Goal: Information Seeking & Learning: Understand process/instructions

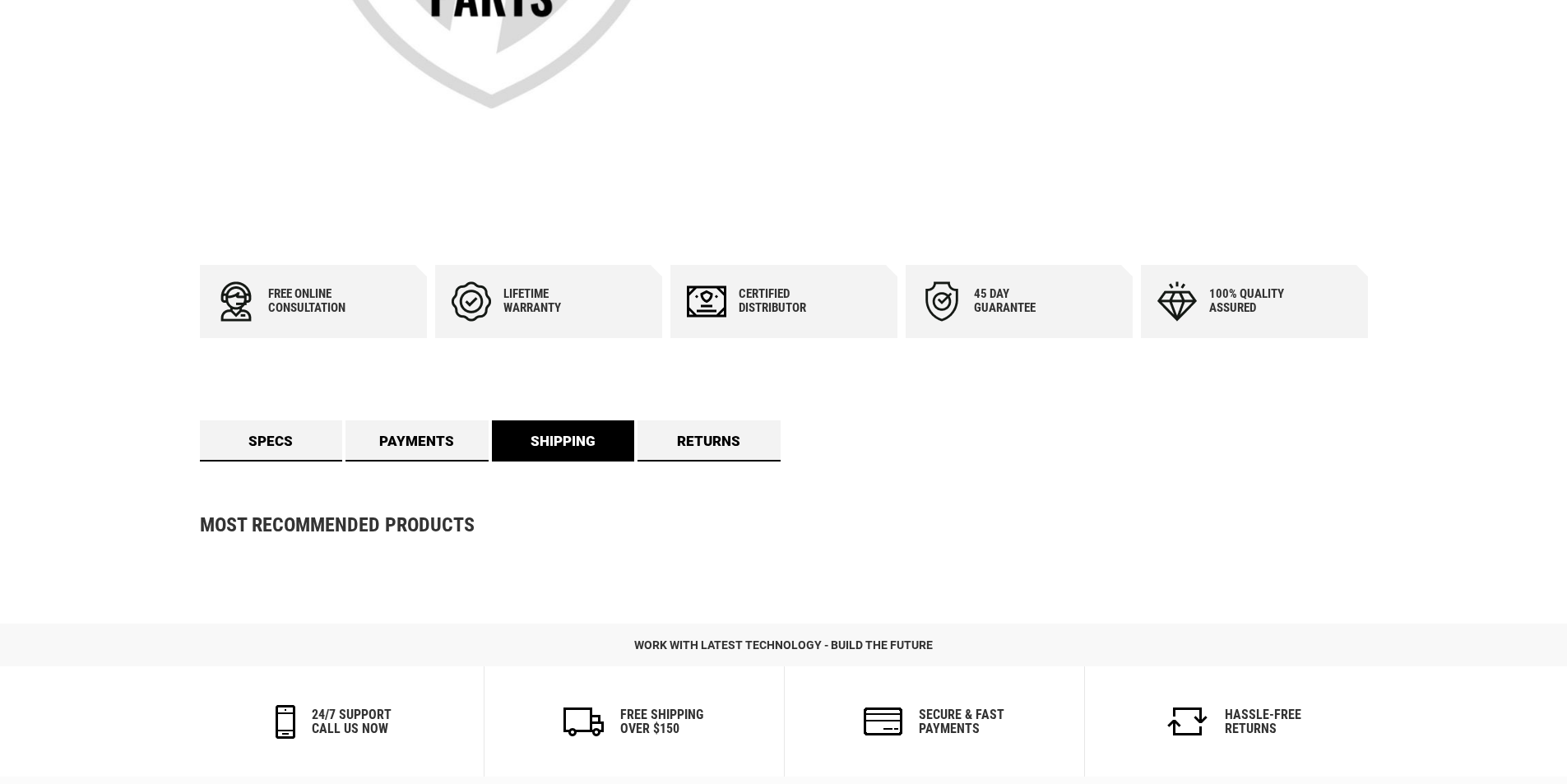
click at [570, 451] on link "Shipping" at bounding box center [564, 440] width 143 height 41
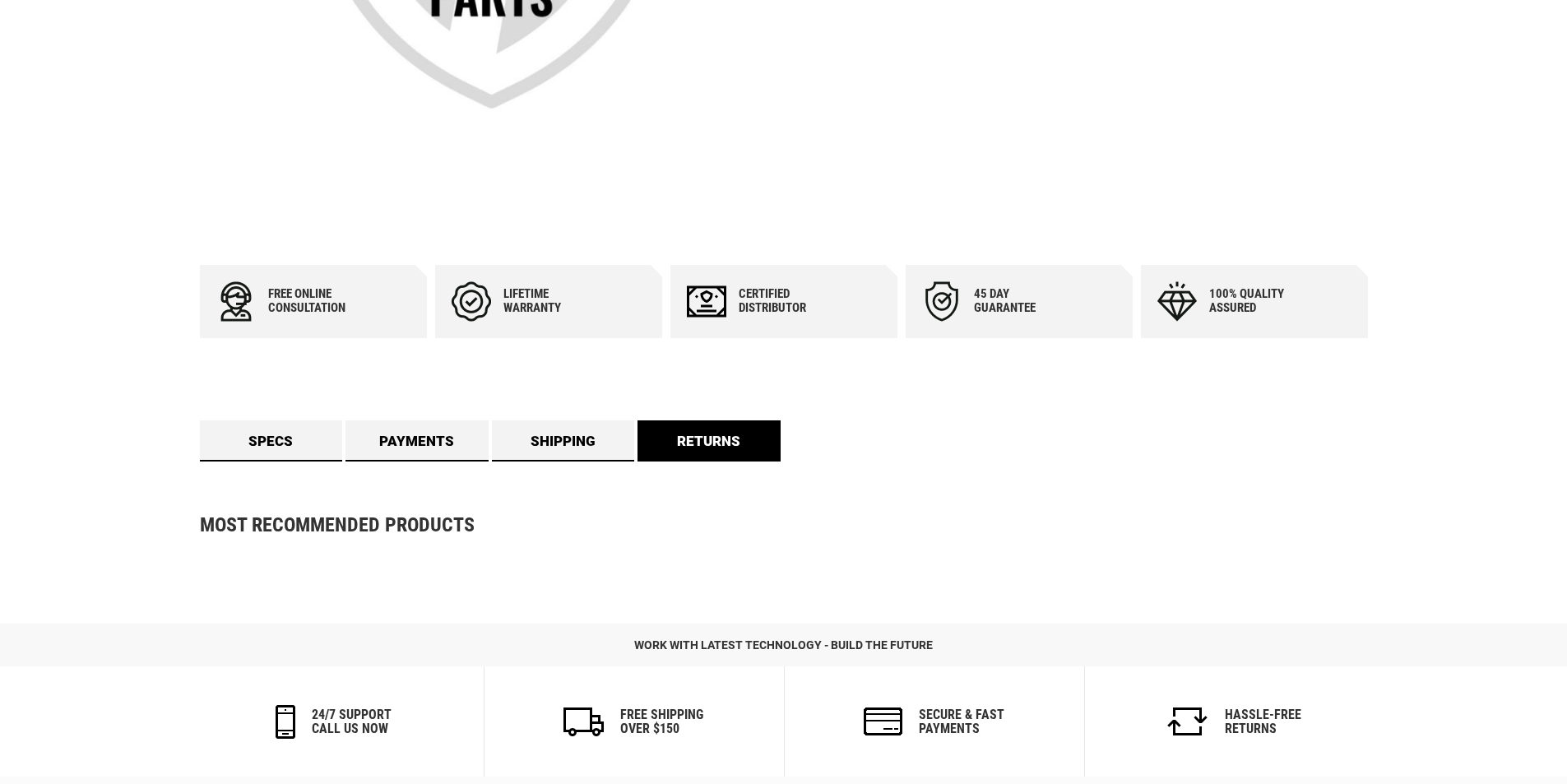
click at [709, 454] on link "Returns" at bounding box center [709, 440] width 143 height 41
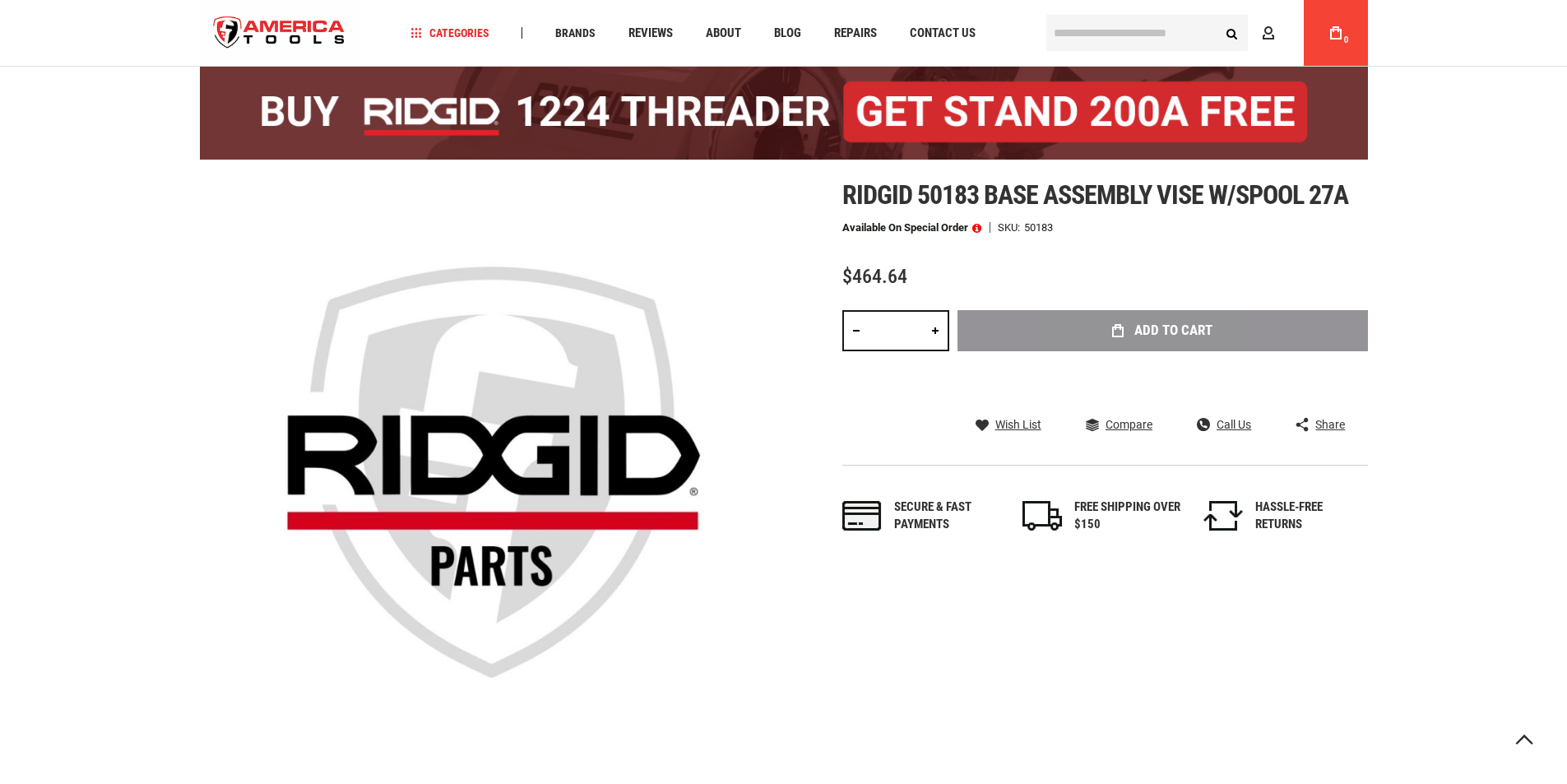
scroll to position [82, 0]
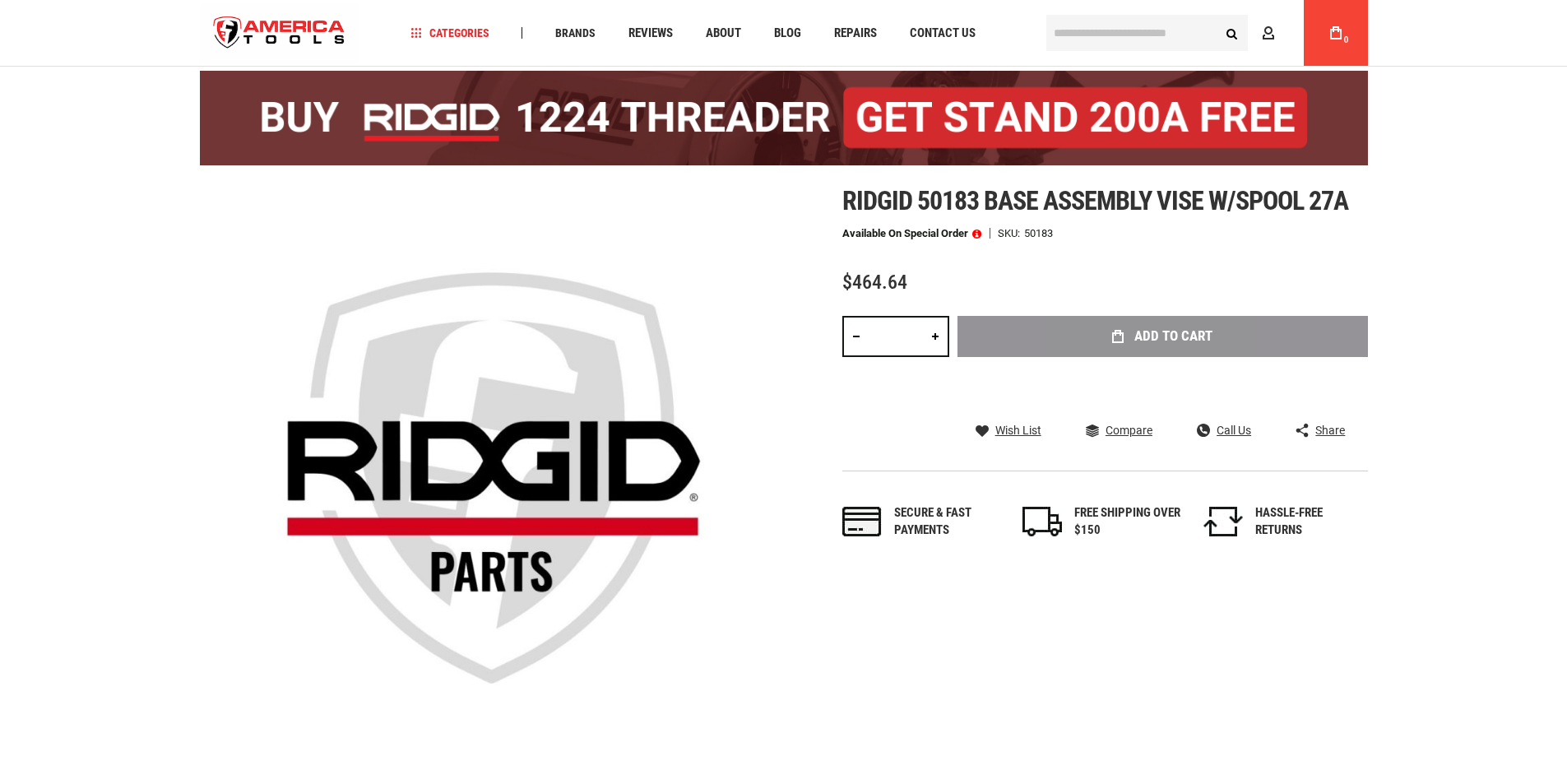
click at [876, 274] on span "$464.64" at bounding box center [874, 282] width 65 height 23
click at [940, 215] on span "Ridgid 50183 base assembly vise w/spool 27a" at bounding box center [1096, 200] width 507 height 31
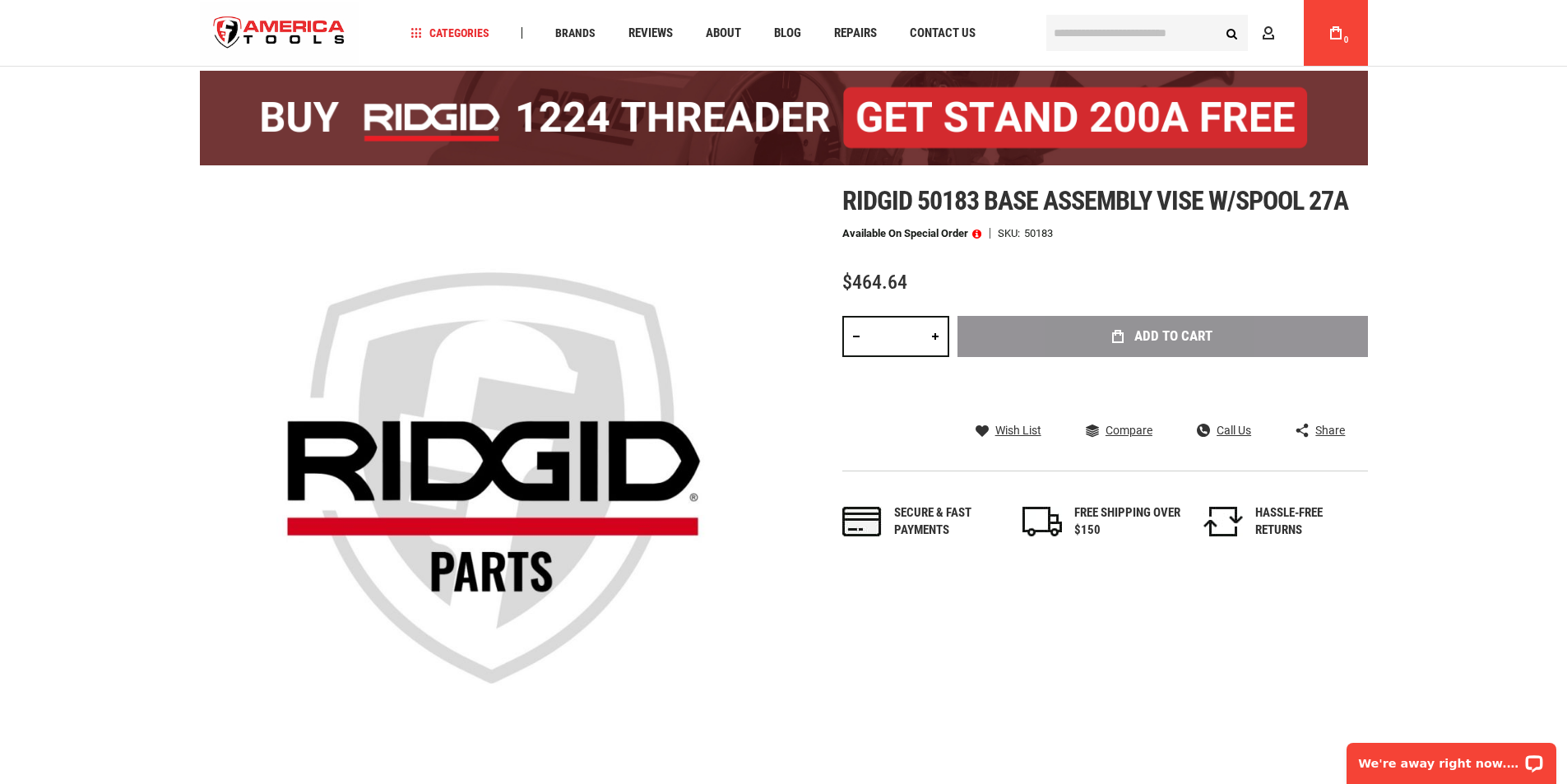
click at [978, 233] on span at bounding box center [976, 234] width 9 height 12
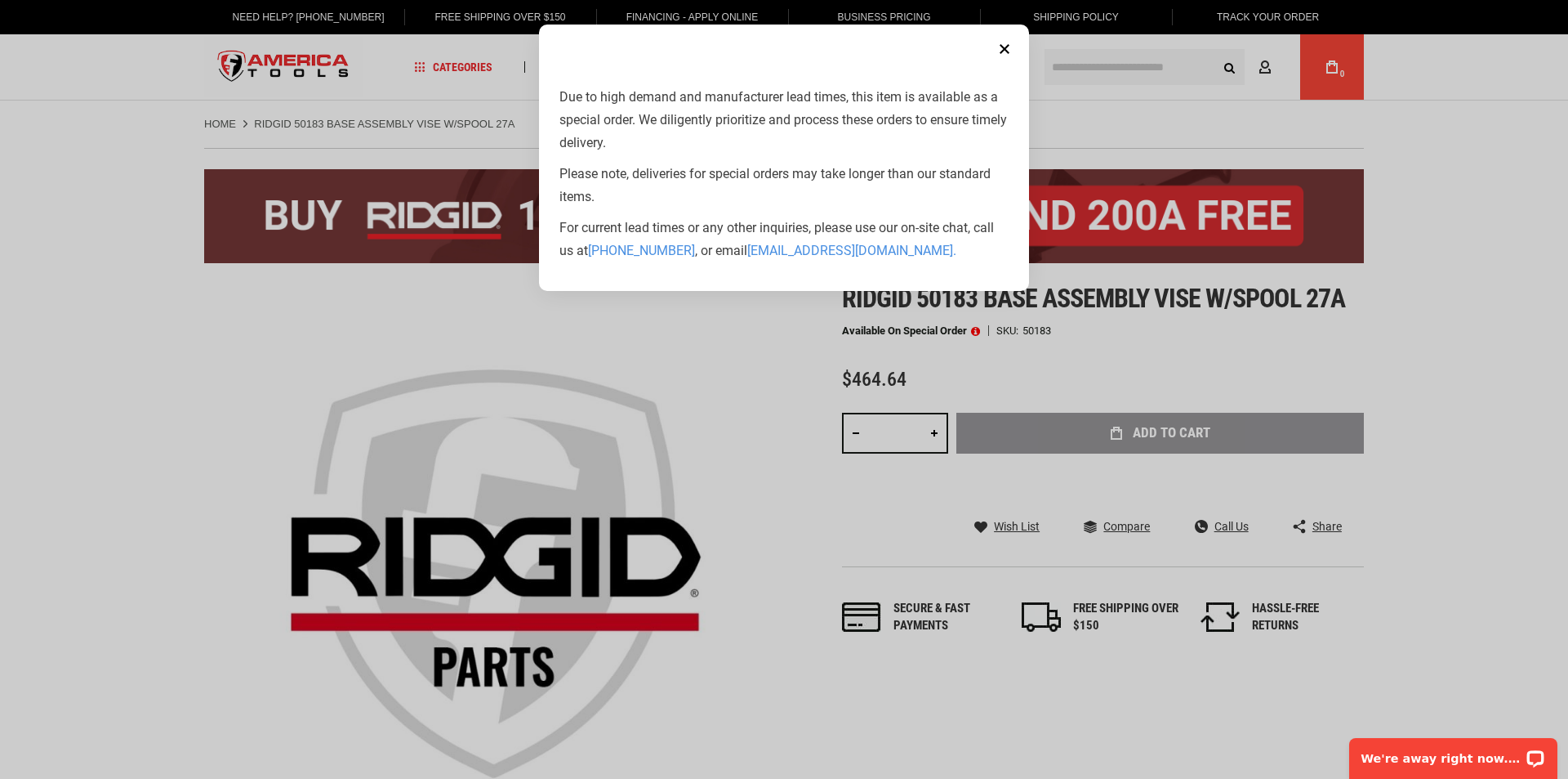
click at [745, 307] on aside "Close Due to high demand and manufacturer lead times, this item is available as…" at bounding box center [784, 389] width 1568 height 779
click at [871, 411] on aside "Close Due to high demand and manufacturer lead times, this item is available as…" at bounding box center [784, 389] width 1568 height 779
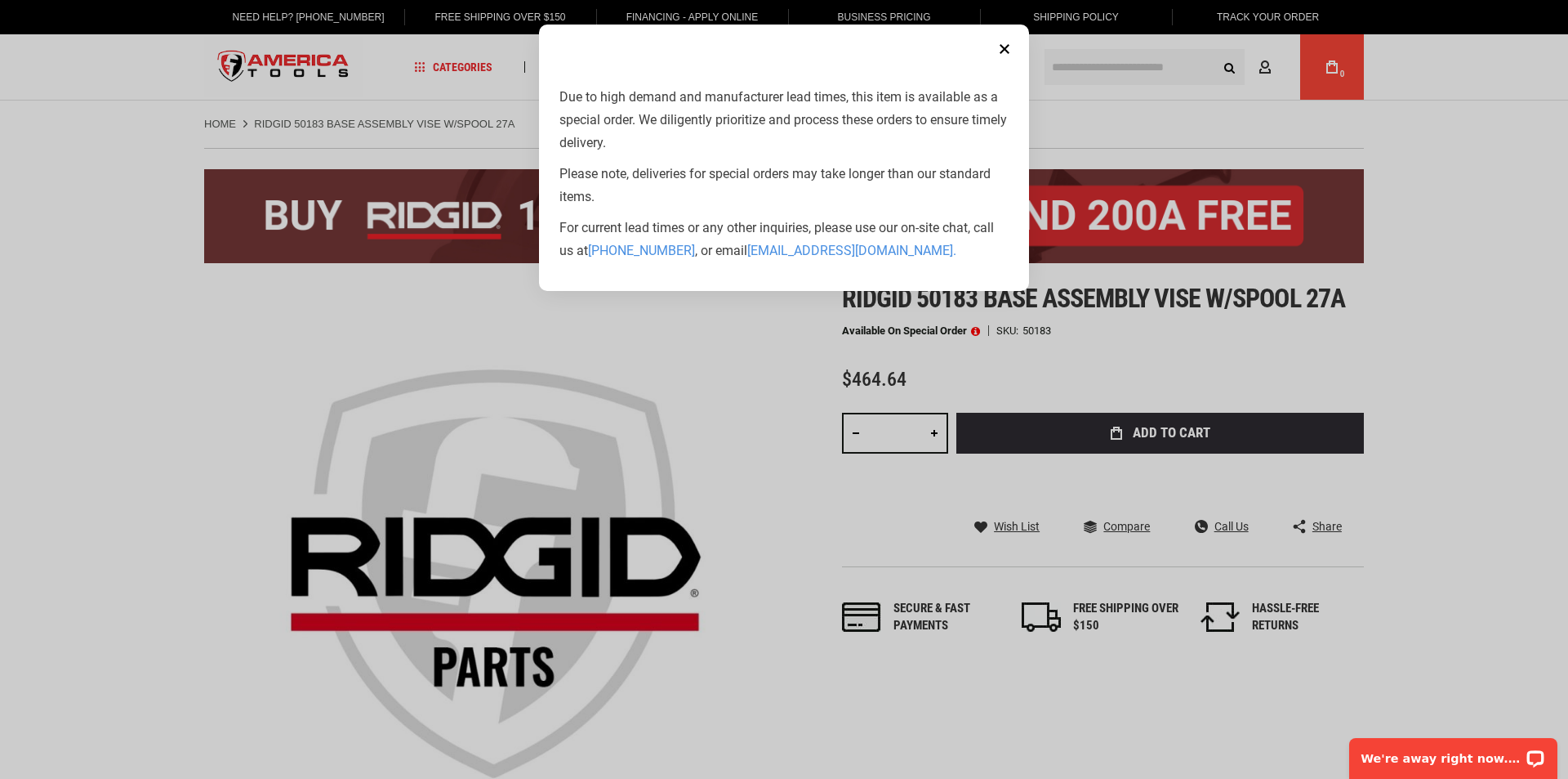
click at [943, 364] on aside "Close Due to high demand and manufacturer lead times, this item is available as…" at bounding box center [784, 389] width 1568 height 779
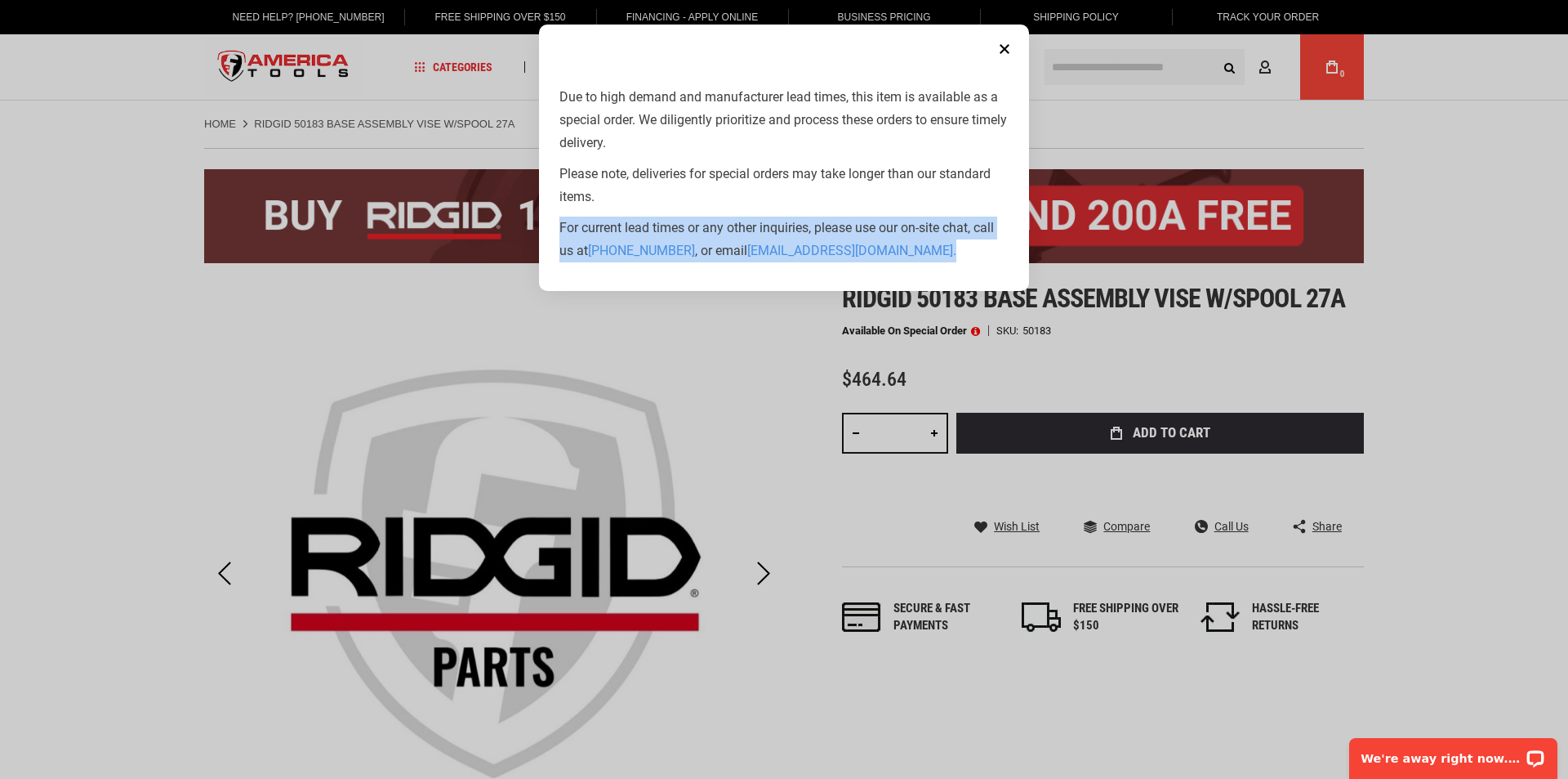
click at [943, 364] on aside "Close Due to high demand and manufacturer lead times, this item is available as…" at bounding box center [784, 389] width 1568 height 779
click at [996, 43] on button "Close" at bounding box center [1004, 48] width 32 height 32
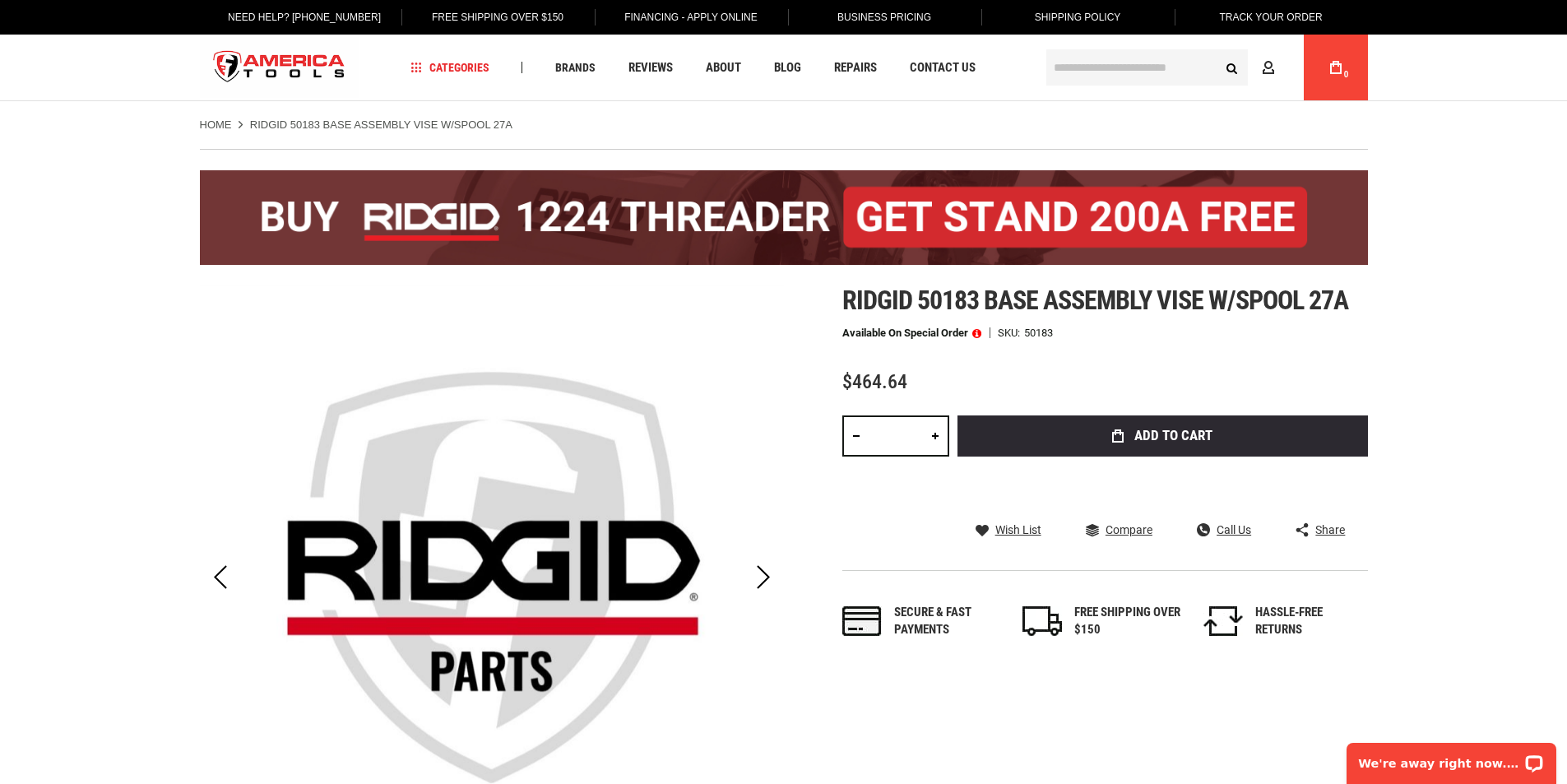
click at [903, 363] on div "Ridgid 50183 base assembly vise w/spool 27a Available on Special Order SKU 5018…" at bounding box center [1105, 478] width 526 height 387
